Goal: Transaction & Acquisition: Purchase product/service

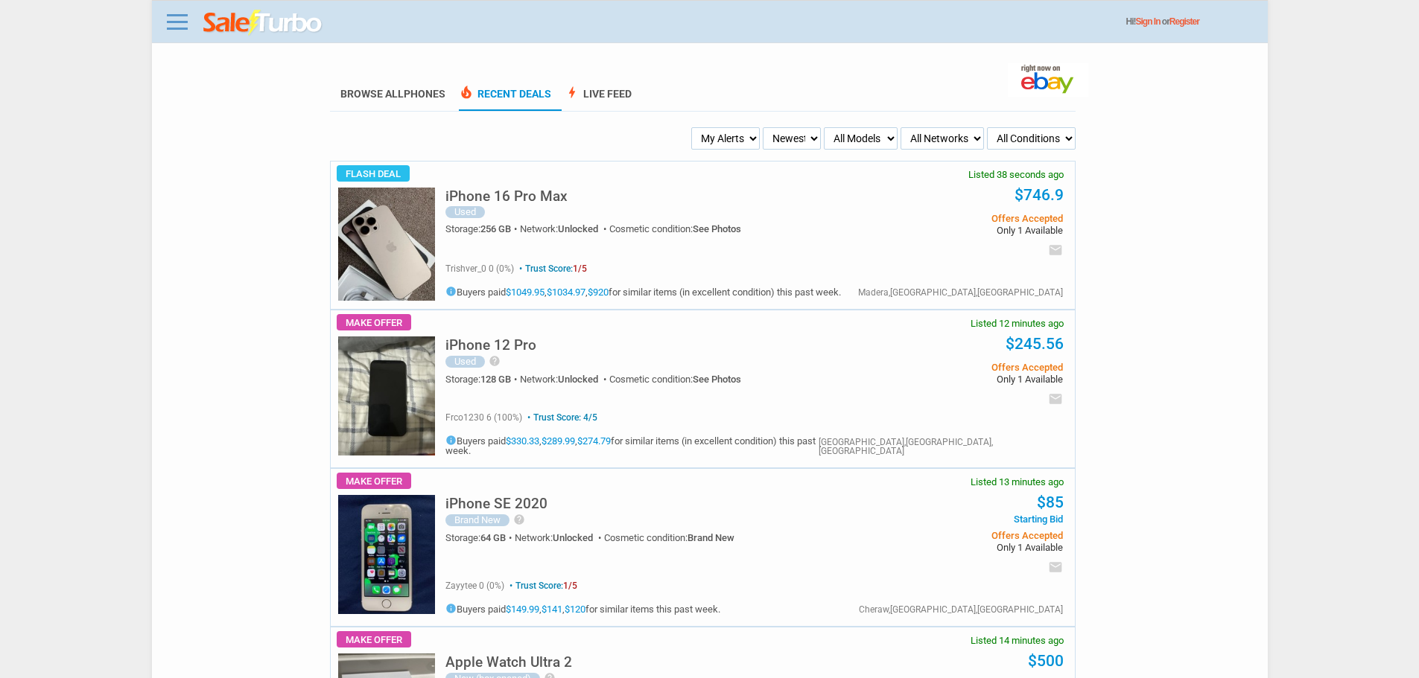
click at [492, 203] on h5 "iPhone 16 Pro Max" at bounding box center [506, 196] width 122 height 14
drag, startPoint x: 728, startPoint y: 137, endPoint x: 719, endPoint y: 151, distance: 16.3
select select "flash_bin"
click at [693, 128] on select "My Alerts All Deals BIN Only w/ Offers Only" at bounding box center [725, 138] width 69 height 22
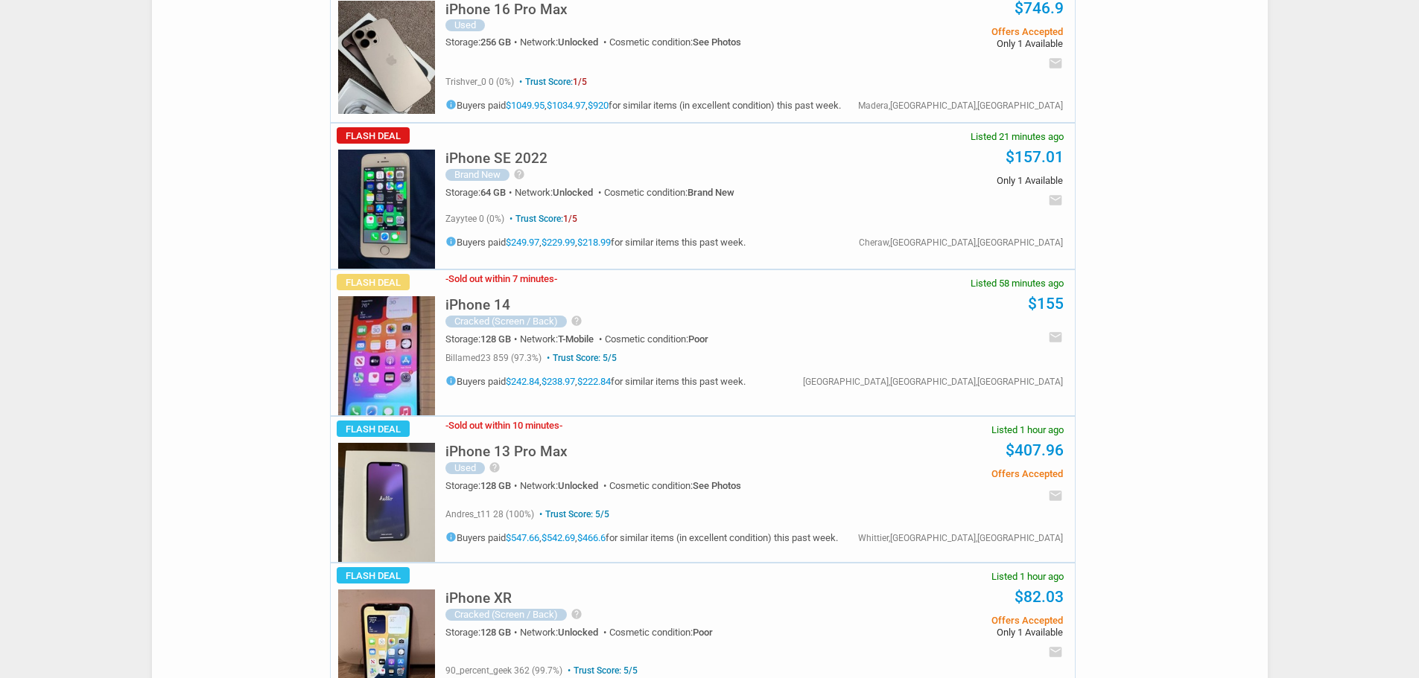
scroll to position [223, 0]
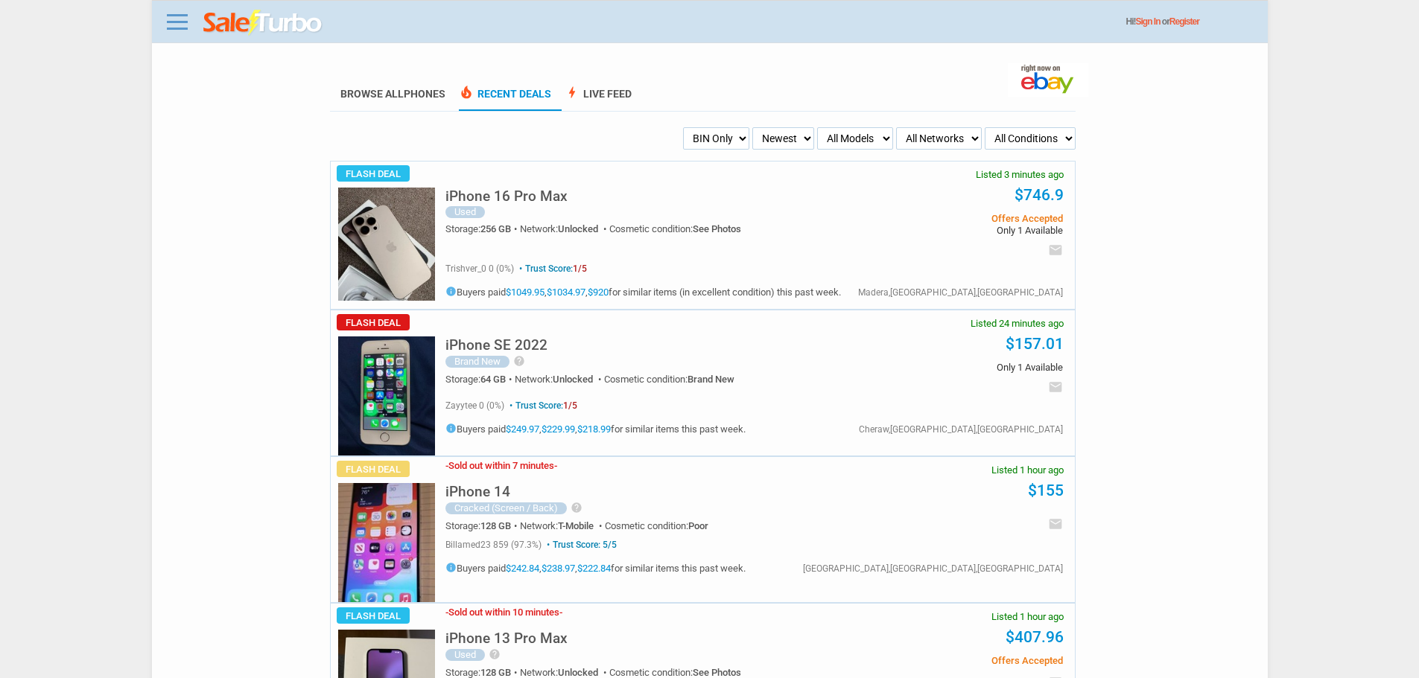
click at [730, 139] on select "My Alerts All Deals BIN Only w/ Offers Only" at bounding box center [716, 138] width 66 height 22
select select "sent"
click at [683, 128] on select "My Alerts All Deals BIN Only w/ Offers Only" at bounding box center [716, 138] width 66 height 22
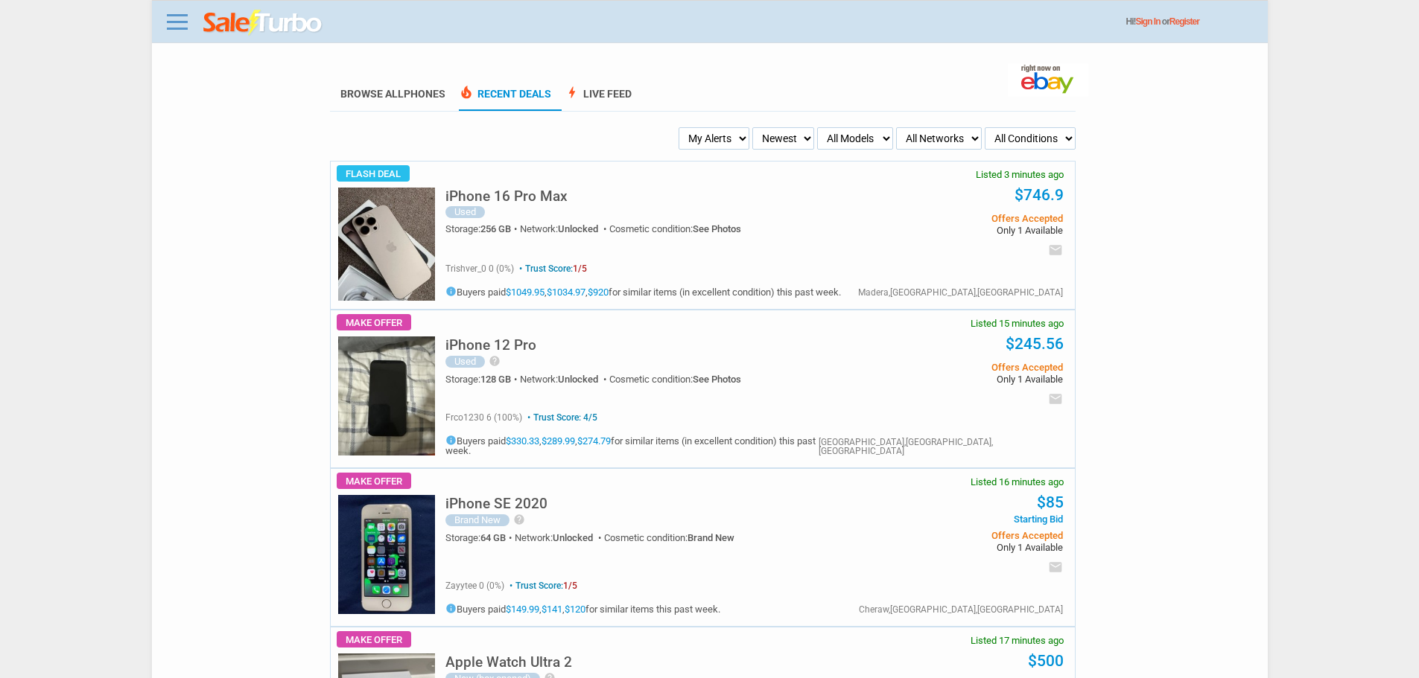
click at [763, 145] on select "Newest Oldest Sold Fastest Savvy Buyers Price (Low - High) Price (High - Low)" at bounding box center [783, 138] width 62 height 22
click at [839, 135] on select "All Models Apple Watch Ultra 2 Apple Watch Ultra iPhone 16 Pro Max iPhone 16 Pr…" at bounding box center [855, 138] width 76 height 22
select select "iPhone 16 Pro Max"
click at [817, 128] on select "All Models Apple Watch Ultra 2 Apple Watch Ultra iPhone 16 Pro Max iPhone 16 Pr…" at bounding box center [855, 138] width 76 height 22
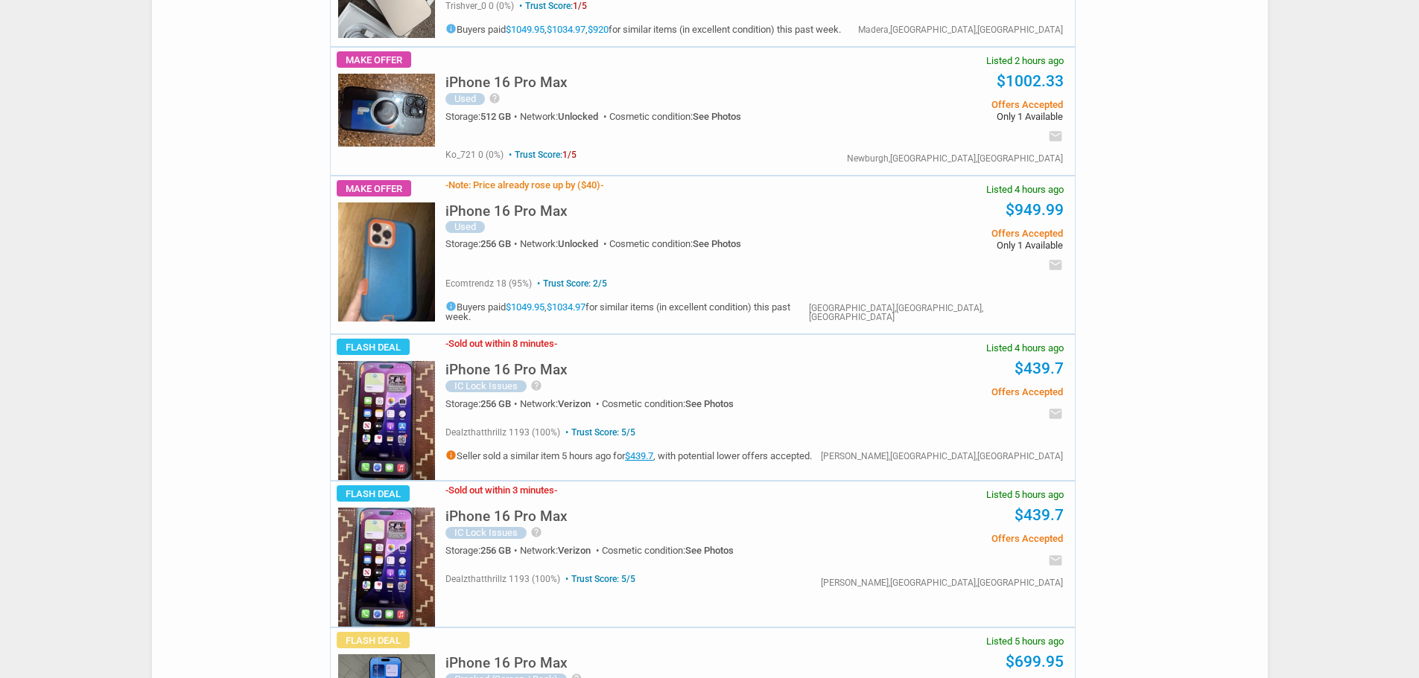
scroll to position [596, 0]
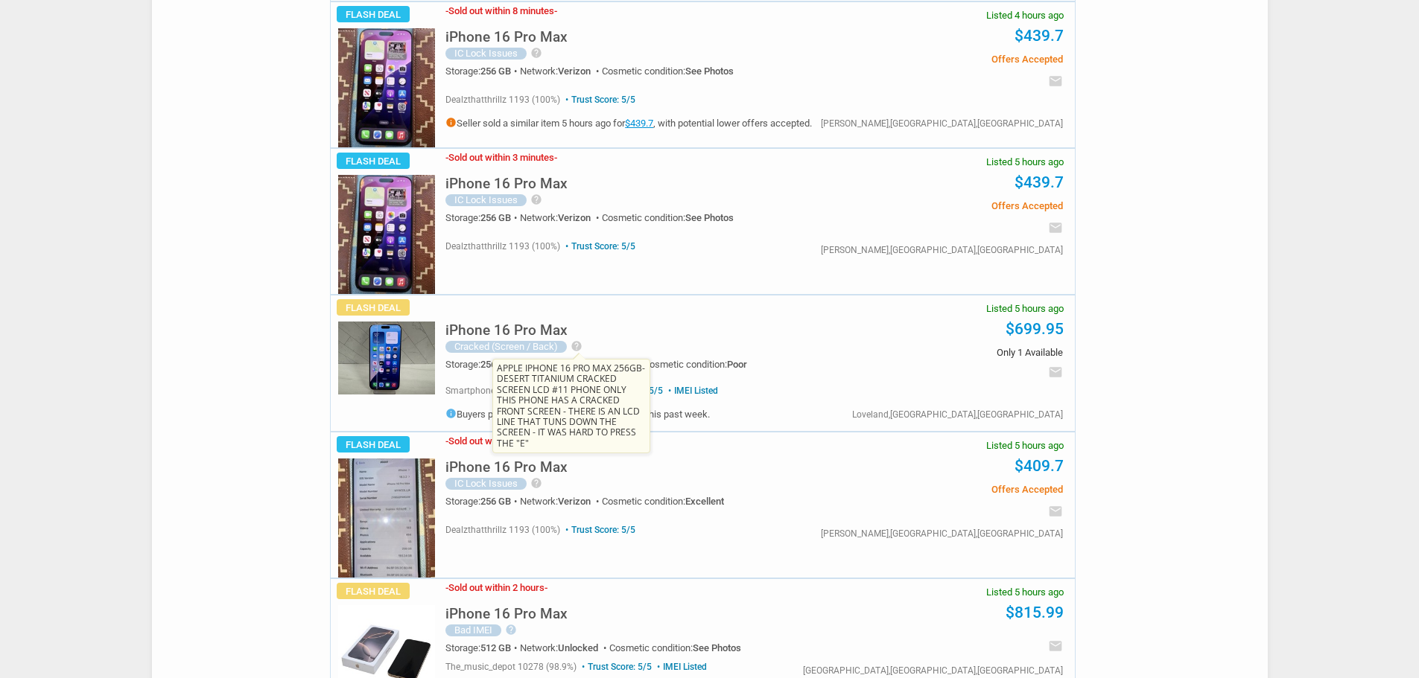
click at [577, 340] on icon "help" at bounding box center [576, 346] width 12 height 12
click at [538, 324] on h5 "iPhone 16 Pro Max" at bounding box center [506, 330] width 122 height 14
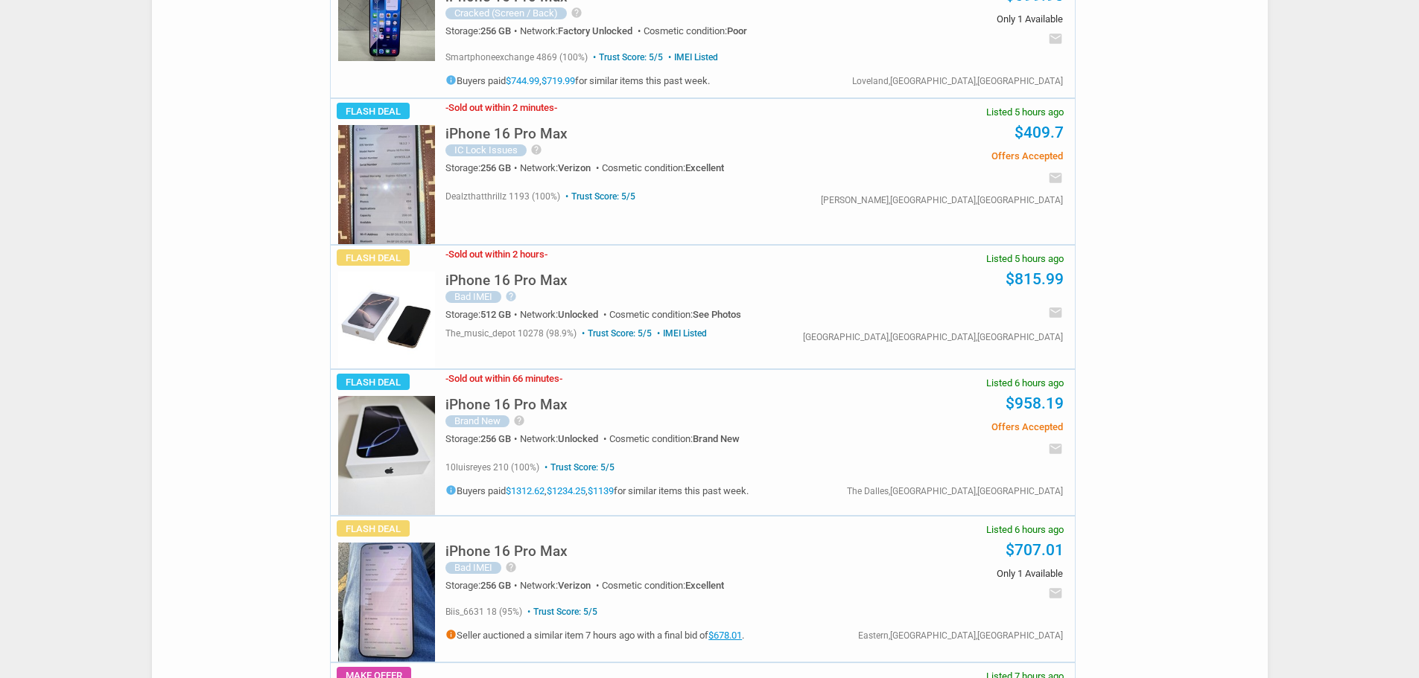
scroll to position [894, 0]
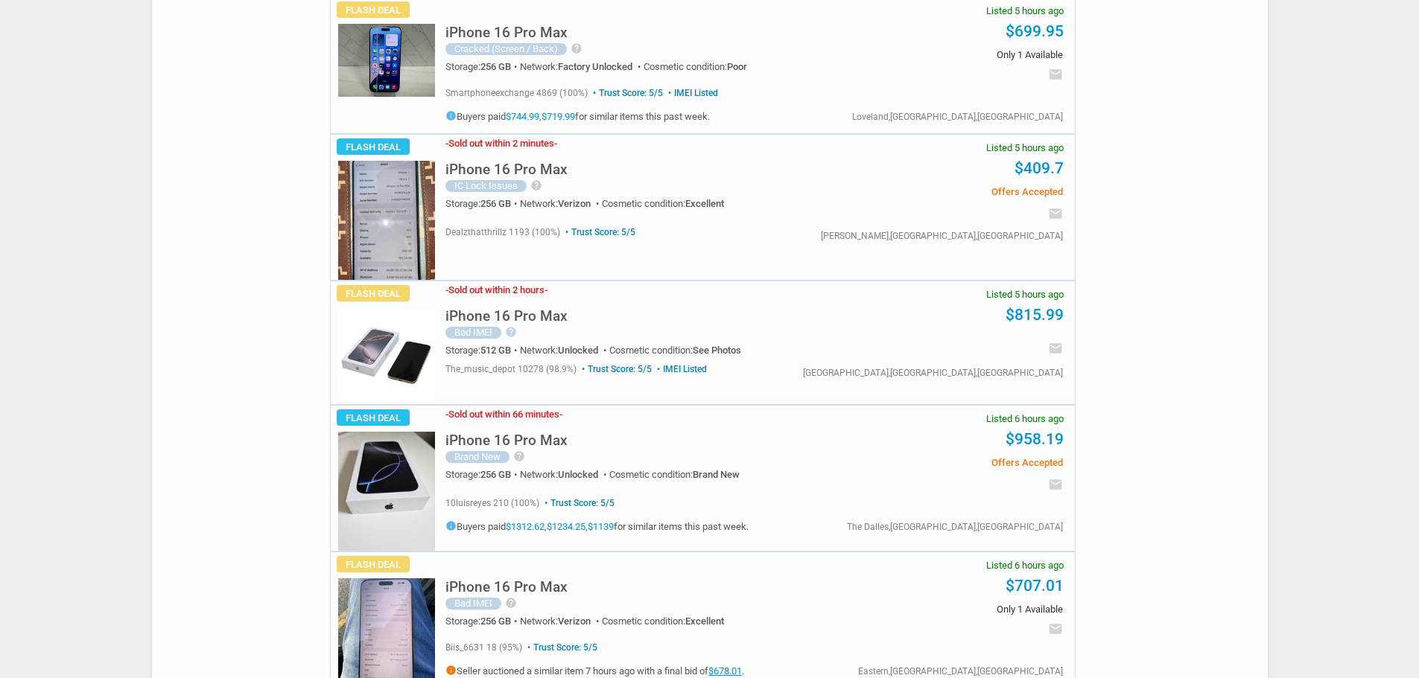
click at [366, 340] on img at bounding box center [386, 356] width 97 height 97
